Goal: Complete application form: Complete application form

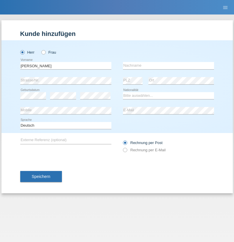
type input "Georges"
click at [169, 65] on input "text" at bounding box center [168, 65] width 91 height 7
type input "Fehér"
select select "CH"
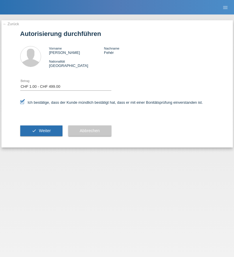
select select "1"
click at [41, 131] on span "Weiter" at bounding box center [45, 130] width 12 height 5
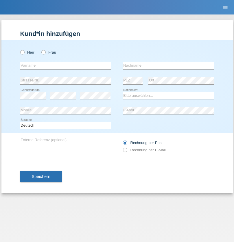
radio input "true"
click at [66, 65] on input "text" at bounding box center [65, 65] width 91 height 7
type input "Fabiolla"
click at [169, 65] on input "text" at bounding box center [168, 65] width 91 height 7
type input "Belahady"
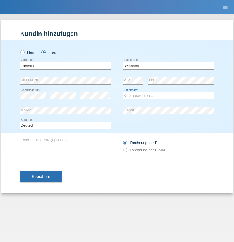
select select "CH"
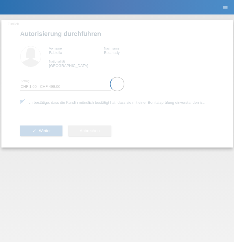
select select "1"
